Goal: Obtain resource: Obtain resource

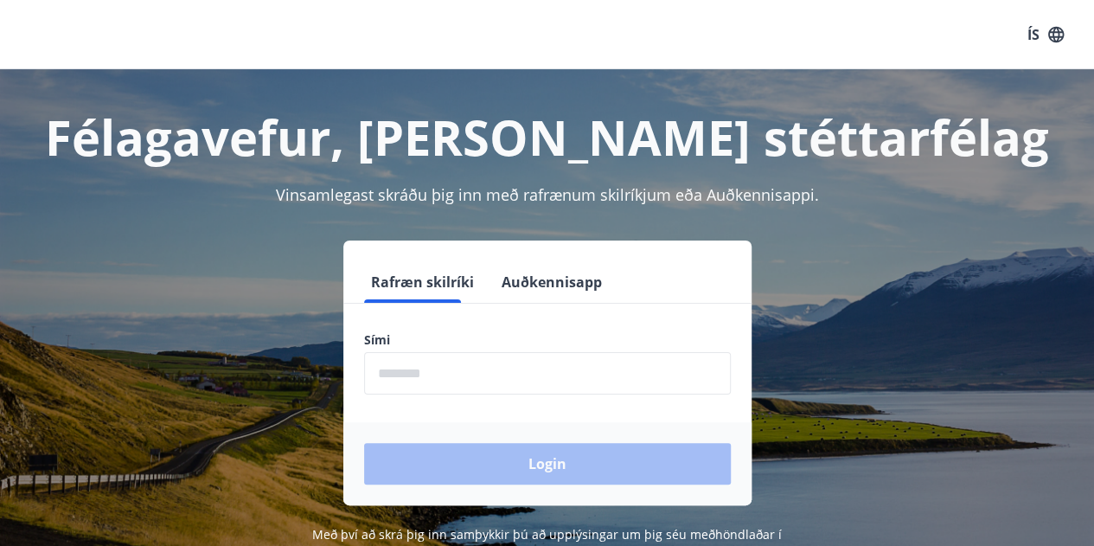
click at [430, 371] on input "phone" at bounding box center [547, 373] width 367 height 42
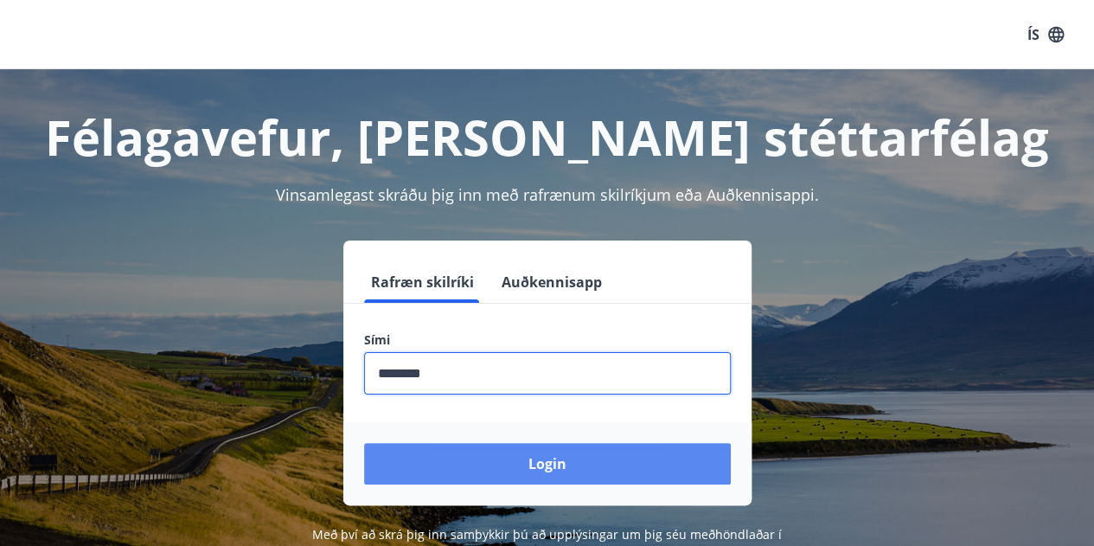
type input "********"
click at [459, 463] on button "Login" at bounding box center [547, 464] width 367 height 42
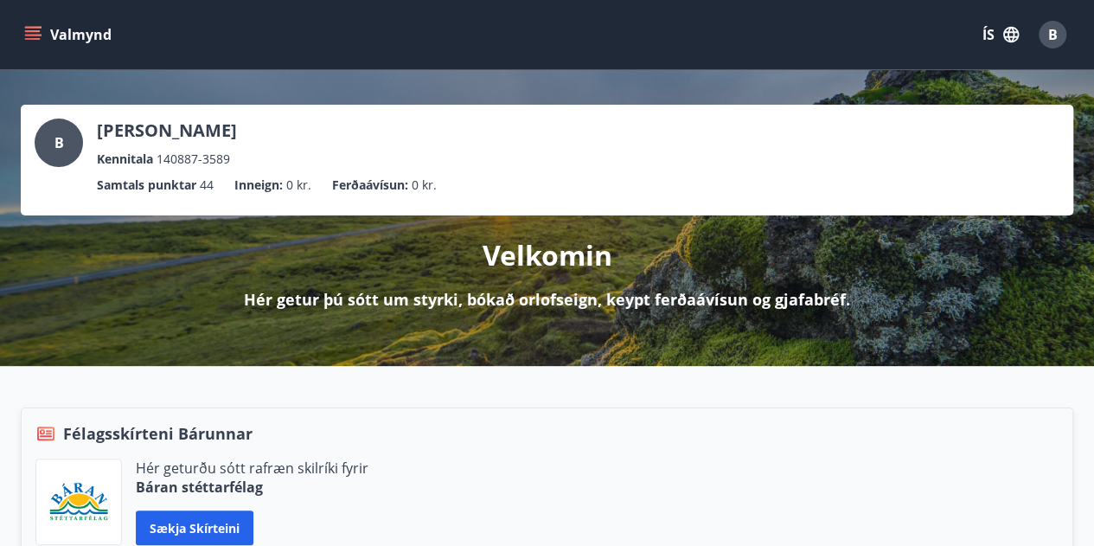
click at [33, 35] on icon "menu" at bounding box center [34, 35] width 19 height 2
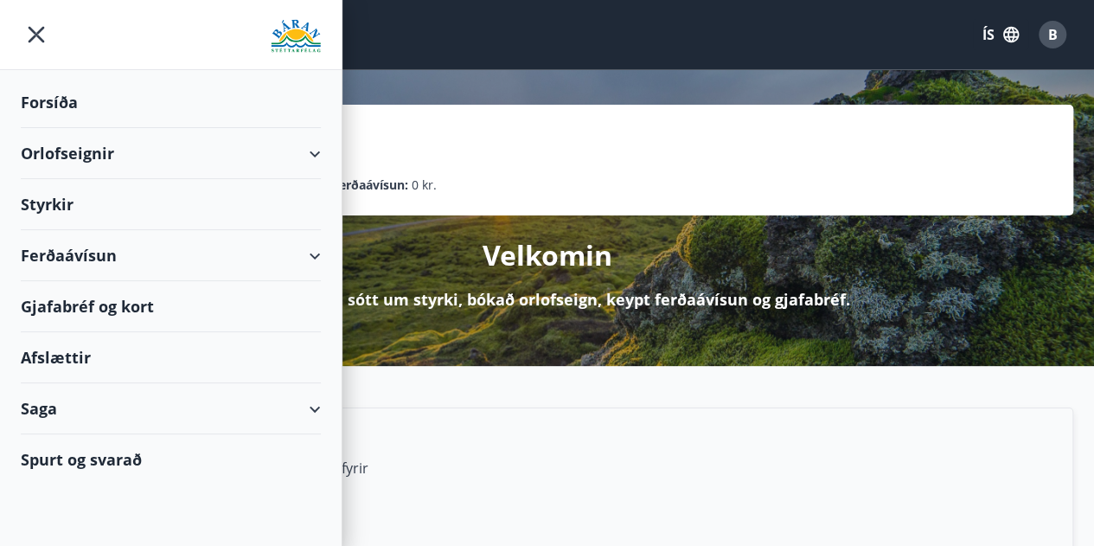
click at [289, 355] on div "Afslættir" at bounding box center [171, 357] width 300 height 51
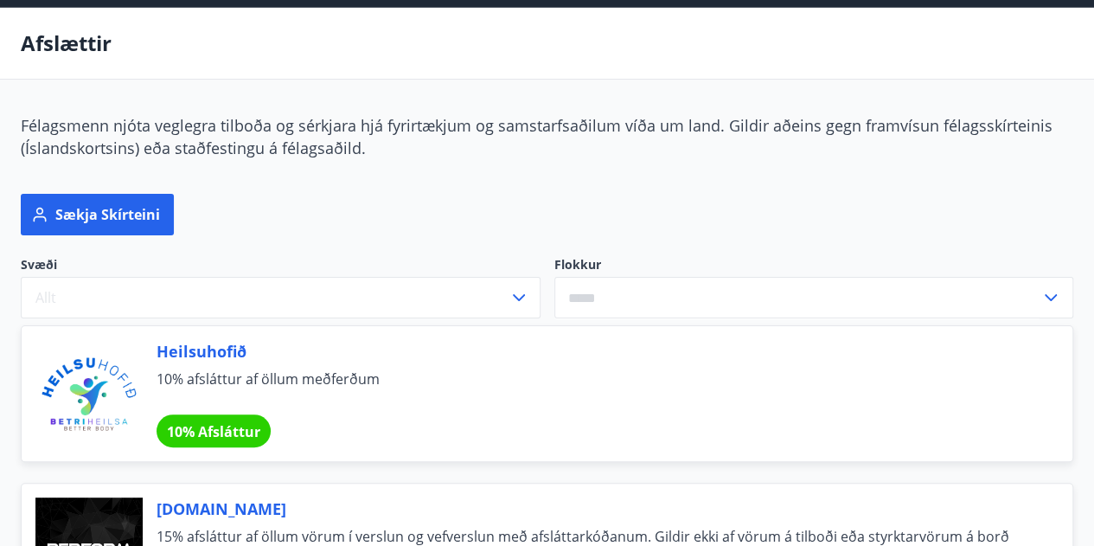
scroll to position [86, 0]
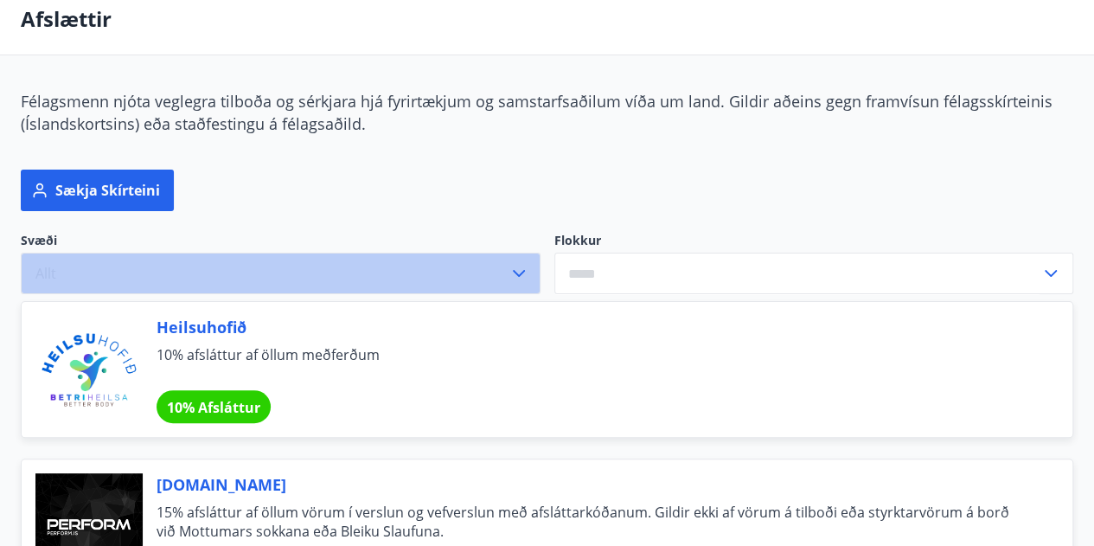
click at [114, 276] on button "Allt" at bounding box center [281, 274] width 520 height 42
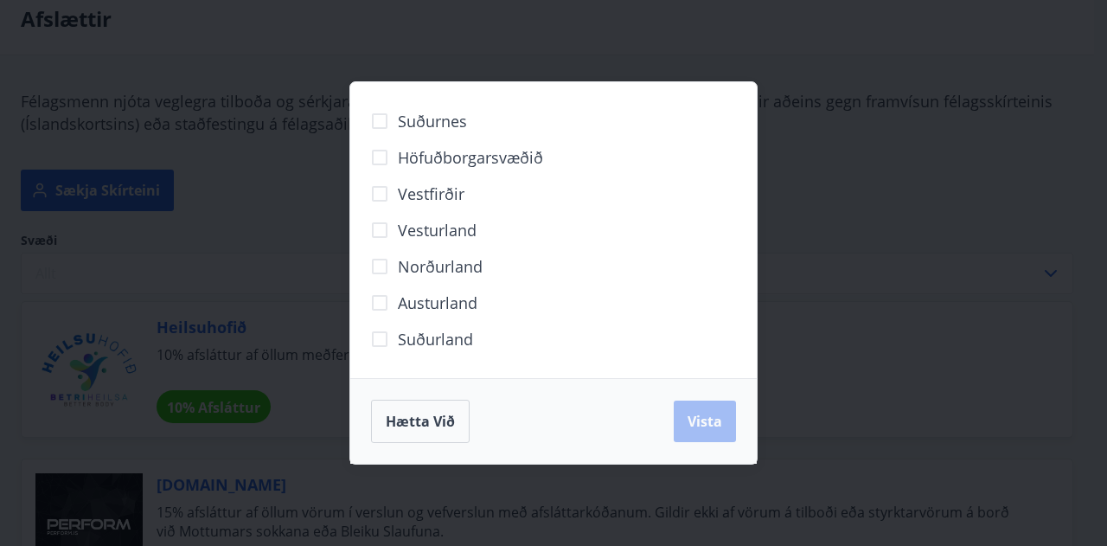
click at [244, 179] on div "Suðurnes Höfuðborgarsvæðið [GEOGRAPHIC_DATA] [GEOGRAPHIC_DATA] Norðurland [GEOG…" at bounding box center [553, 273] width 1107 height 546
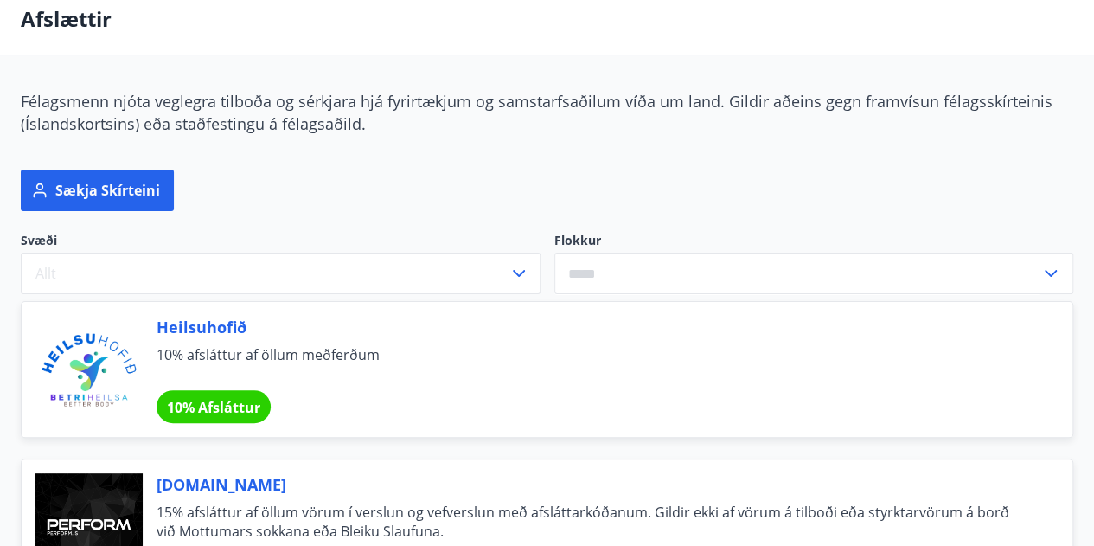
click at [784, 277] on input "text" at bounding box center [797, 274] width 487 height 42
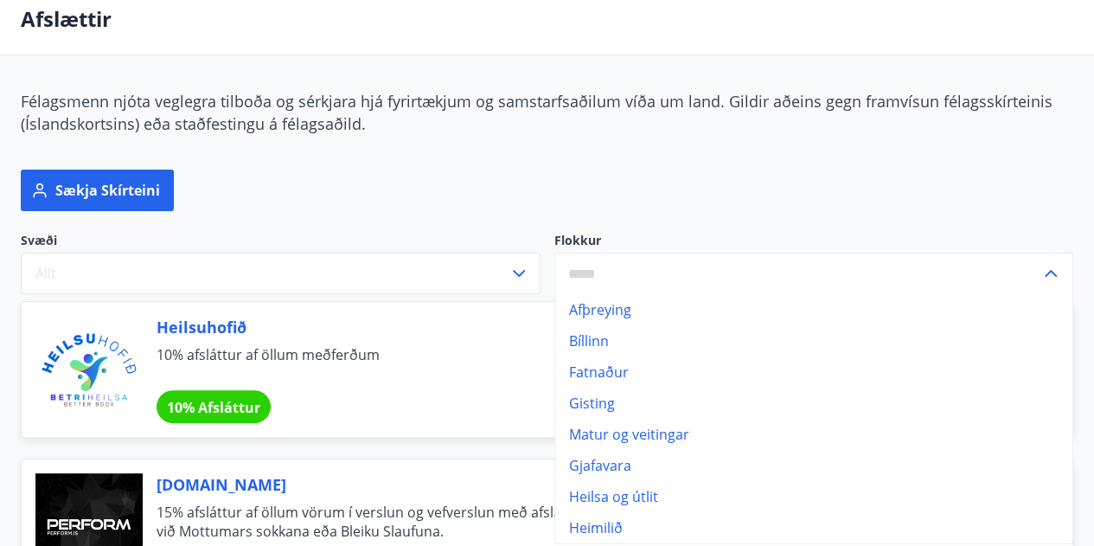
click at [673, 349] on li "Bíllinn" at bounding box center [814, 340] width 518 height 31
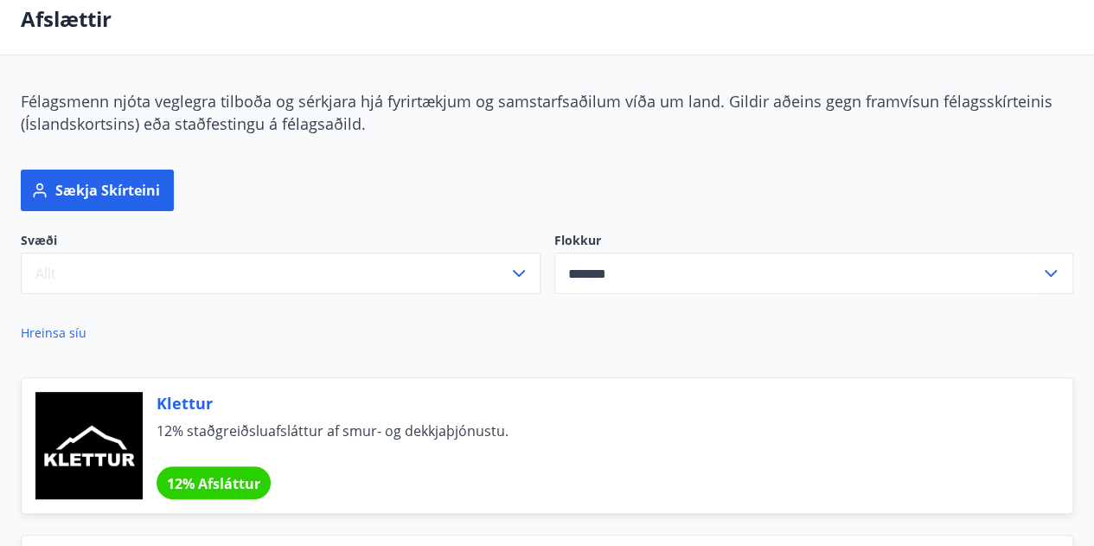
type input "*******"
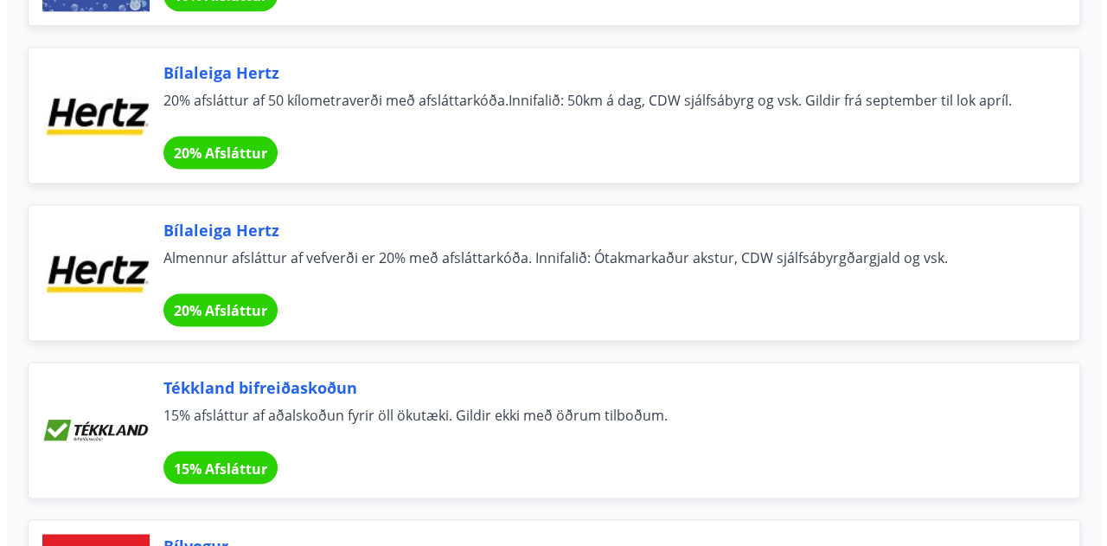
scroll to position [1211, 0]
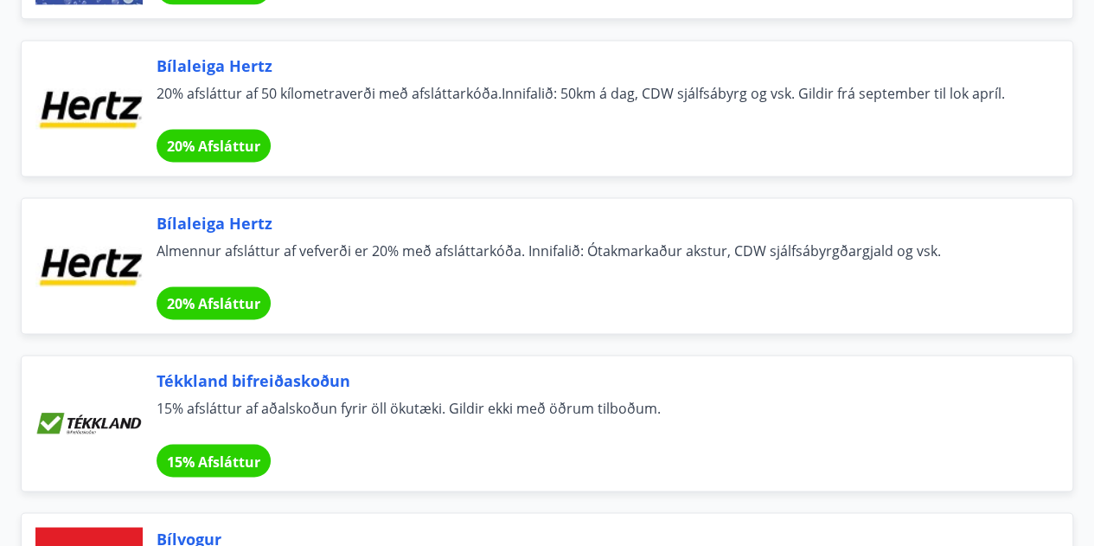
click at [212, 300] on span "20% Afsláttur" at bounding box center [213, 303] width 93 height 19
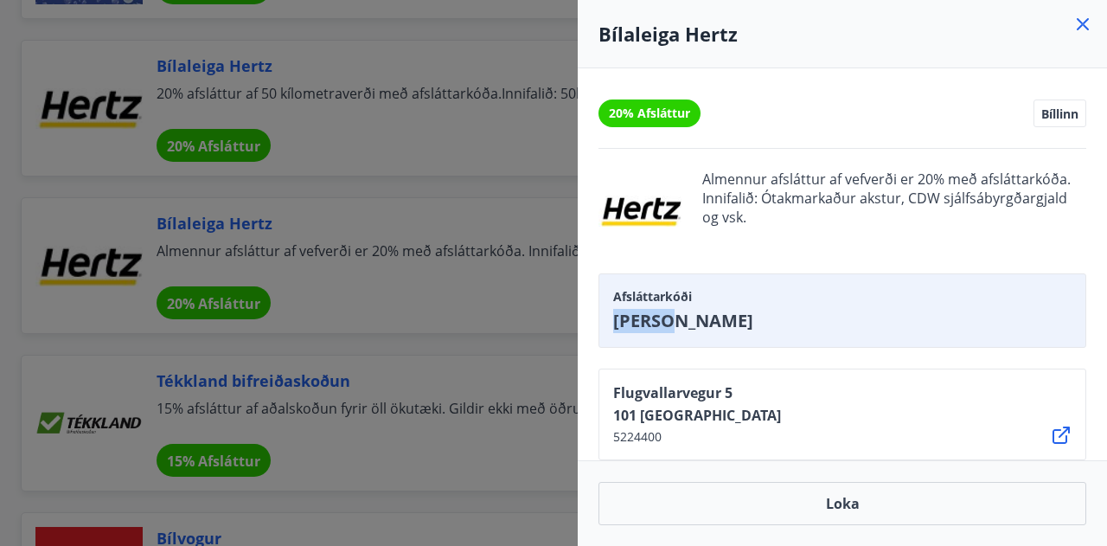
drag, startPoint x: 686, startPoint y: 314, endPoint x: 609, endPoint y: 311, distance: 77.1
click at [609, 311] on div "Afsláttarkóði [PERSON_NAME]" at bounding box center [843, 310] width 488 height 74
click at [714, 323] on span "[PERSON_NAME]" at bounding box center [842, 321] width 458 height 24
drag, startPoint x: 704, startPoint y: 323, endPoint x: 592, endPoint y: 314, distance: 112.8
click at [592, 314] on div "20% Afsláttur Bíllinn Almennur afsláttur af vefverði er 20% með afsláttarkóða. …" at bounding box center [842, 264] width 529 height 392
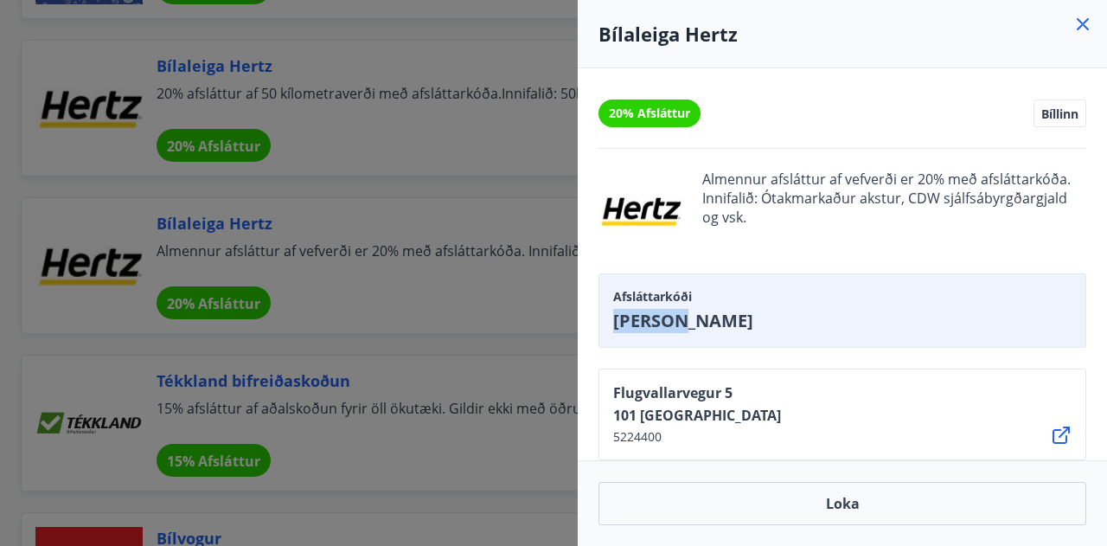
copy span "[PERSON_NAME]"
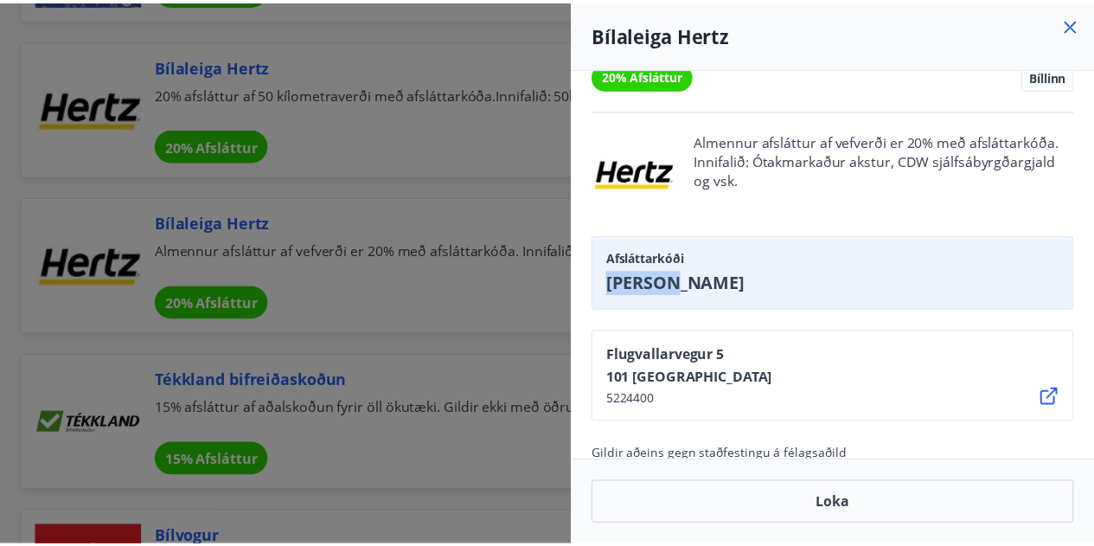
scroll to position [60, 0]
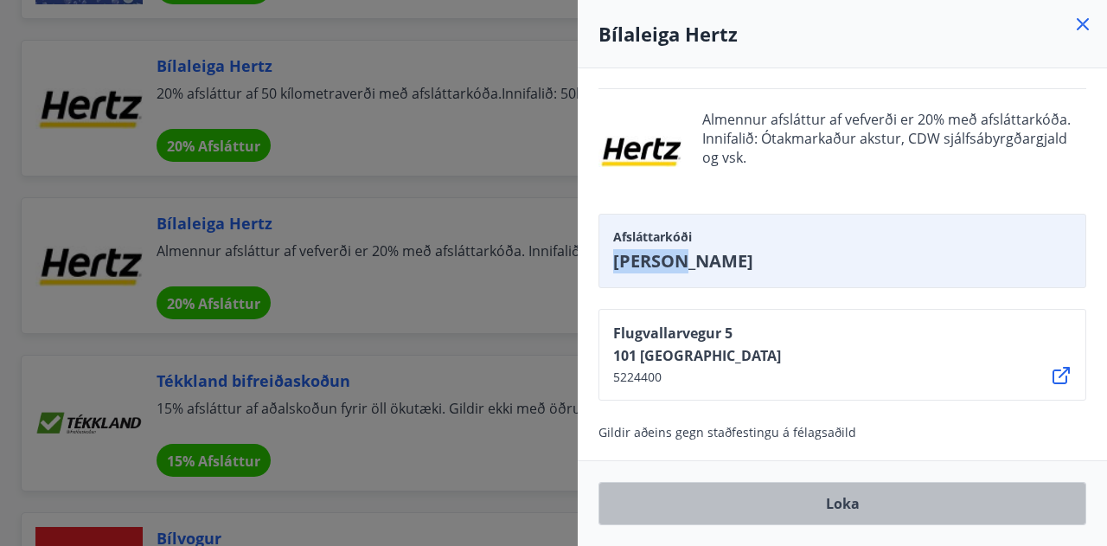
click at [804, 508] on button "Loka" at bounding box center [843, 503] width 488 height 43
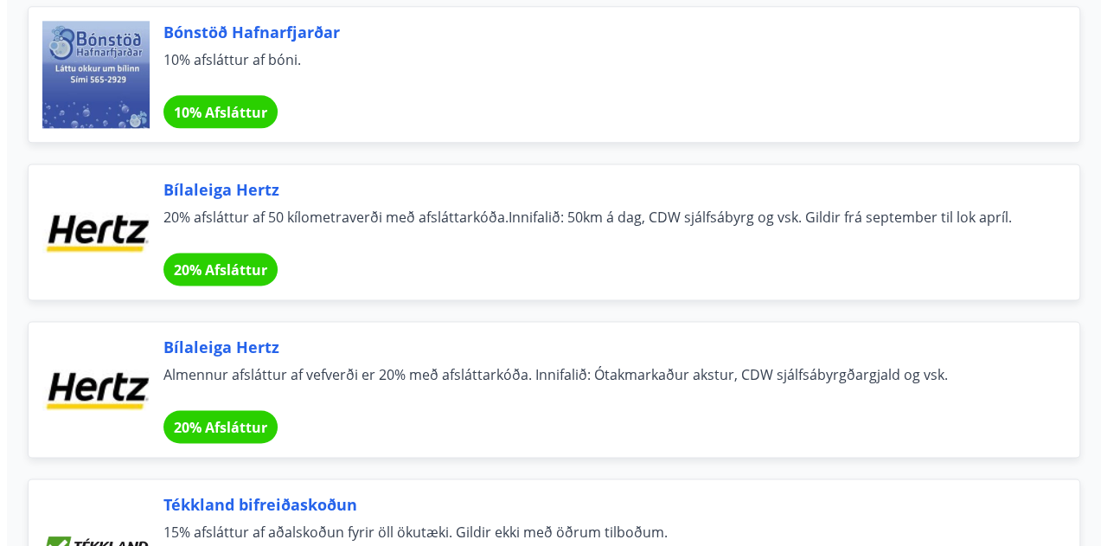
scroll to position [1124, 0]
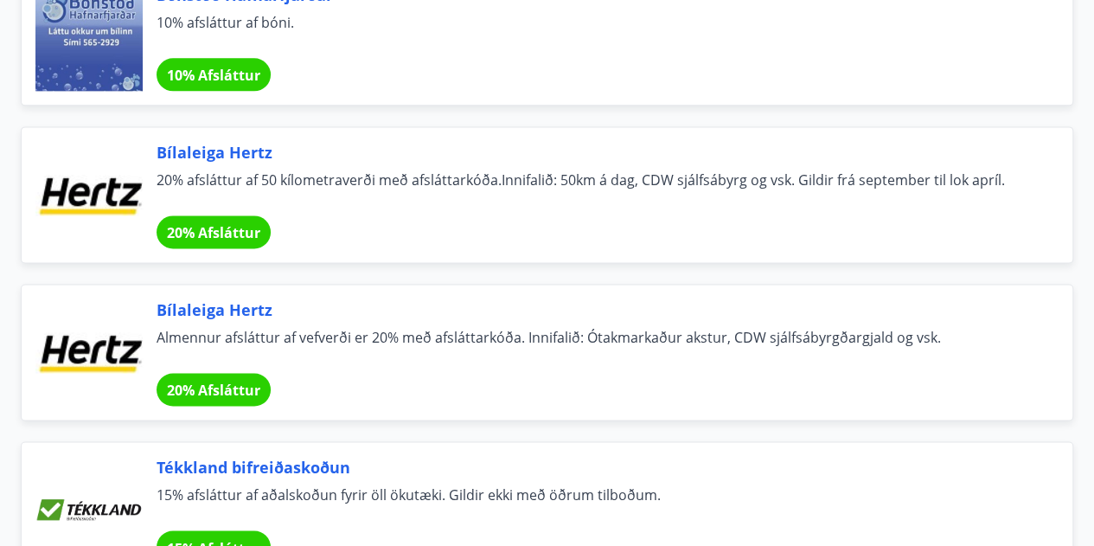
click at [114, 351] on div at bounding box center [88, 351] width 107 height 107
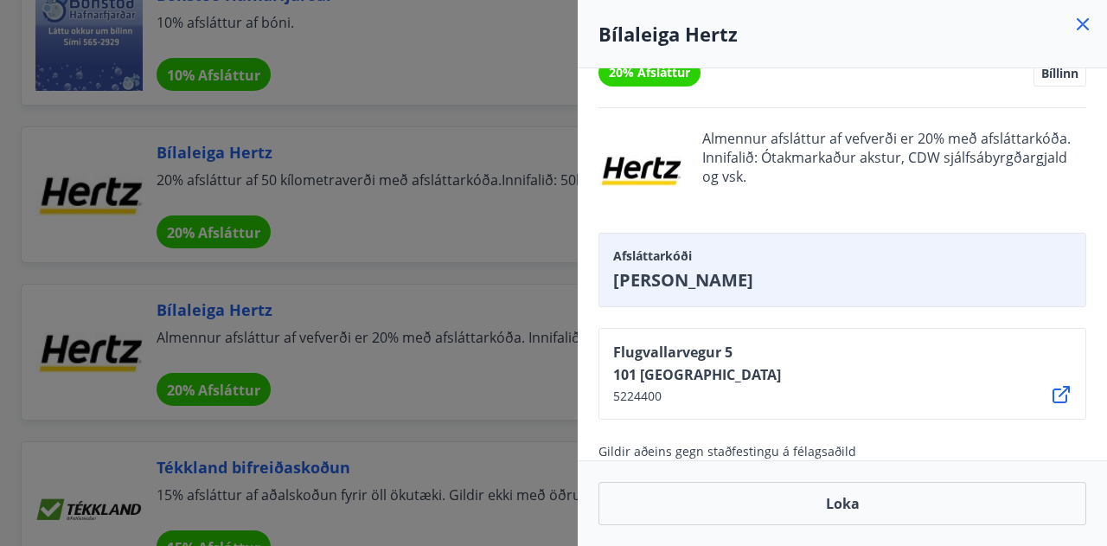
scroll to position [60, 0]
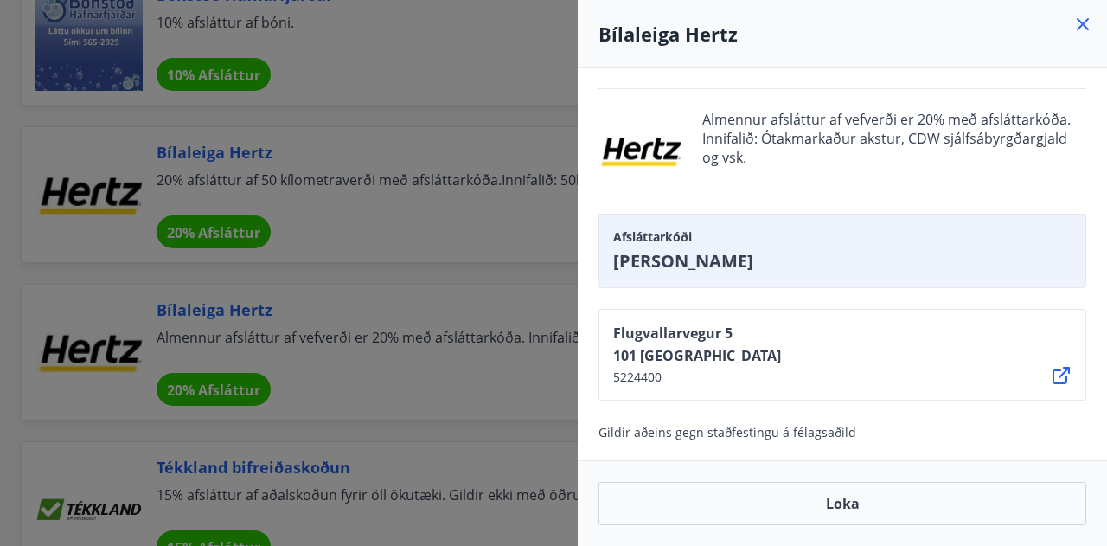
click at [1067, 367] on icon at bounding box center [1061, 375] width 17 height 17
drag, startPoint x: 709, startPoint y: 255, endPoint x: 609, endPoint y: 272, distance: 101.8
click at [609, 272] on div "Afsláttarkóði [PERSON_NAME]" at bounding box center [843, 251] width 488 height 74
copy span "[PERSON_NAME]"
